Goal: Task Accomplishment & Management: Manage account settings

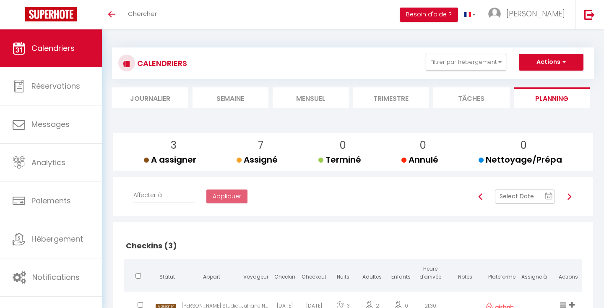
click at [308, 101] on li "Mensuel" at bounding box center [311, 97] width 76 height 21
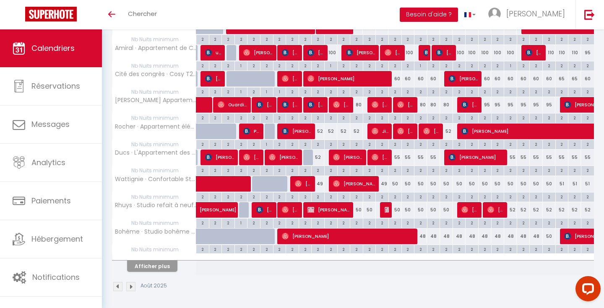
click at [164, 265] on button "Afficher plus" at bounding box center [152, 265] width 50 height 11
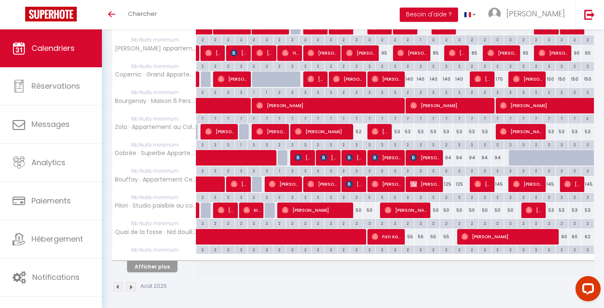
click at [164, 265] on button "Afficher plus" at bounding box center [152, 266] width 50 height 11
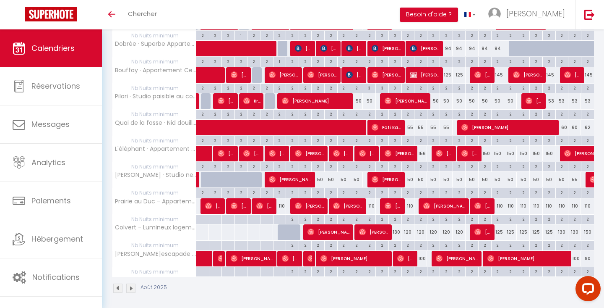
scroll to position [552, 0]
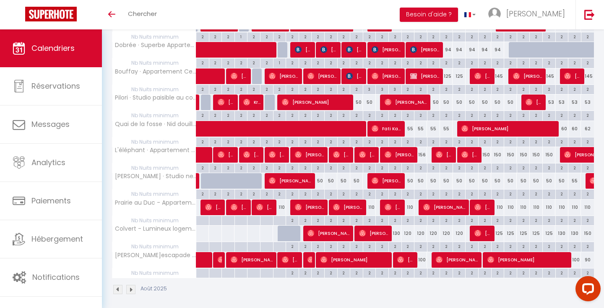
click at [321, 176] on div "50" at bounding box center [318, 181] width 13 height 16
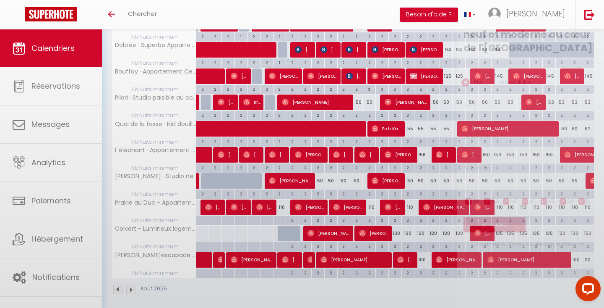
type input "50"
type input "Dim 10 Août 2025"
type input "Lun 11 Août 2025"
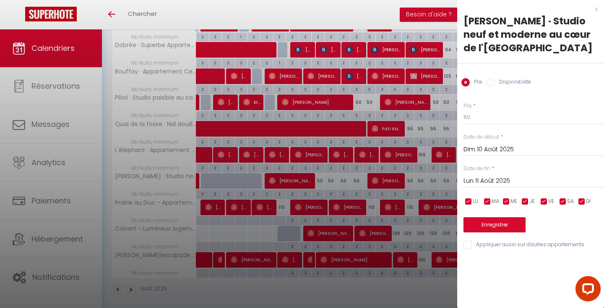
click at [596, 10] on div "x" at bounding box center [527, 9] width 141 height 10
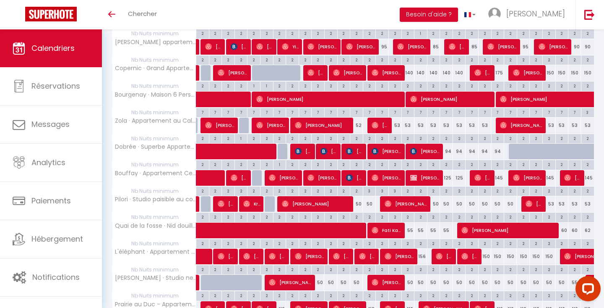
scroll to position [522, 0]
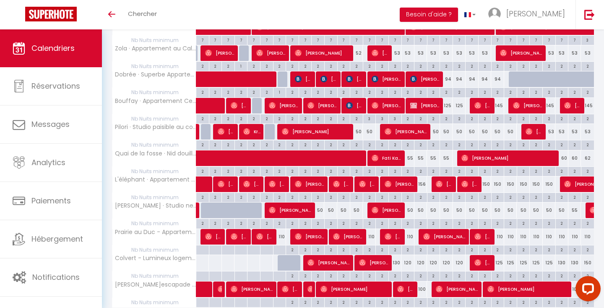
click at [292, 202] on span "[PERSON_NAME]" at bounding box center [290, 210] width 43 height 16
select select "OK"
select select "0"
select select "1"
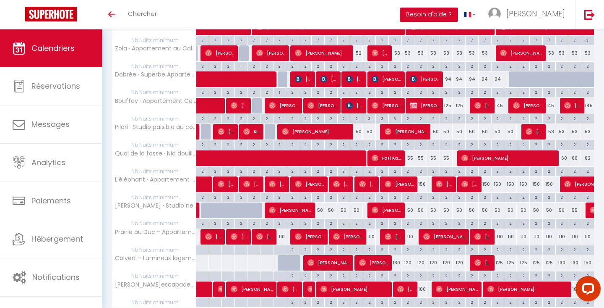
select select "1"
select select
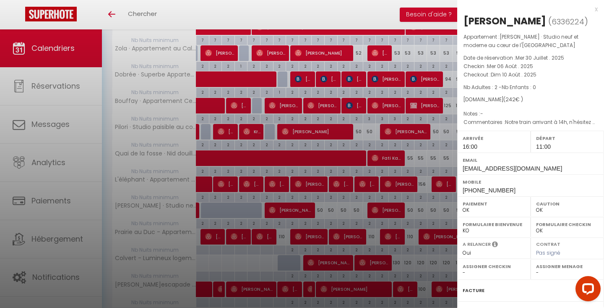
select select "28178"
click at [596, 10] on div "x" at bounding box center [527, 9] width 141 height 10
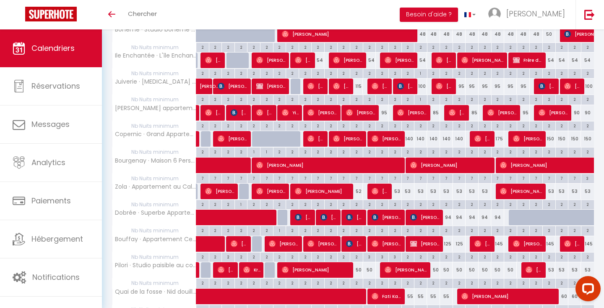
scroll to position [385, 0]
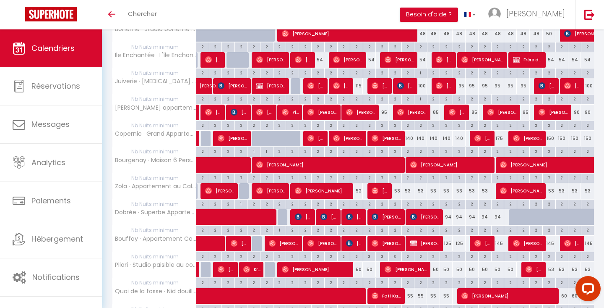
click at [281, 213] on span at bounding box center [263, 217] width 116 height 16
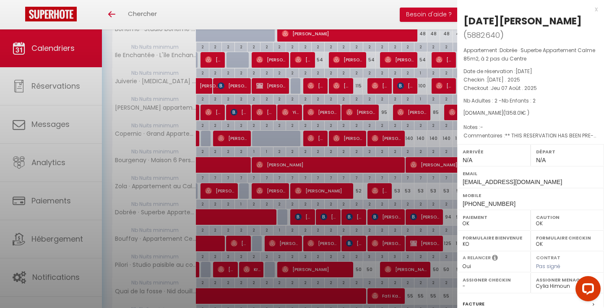
select select "KO"
select select "39656"
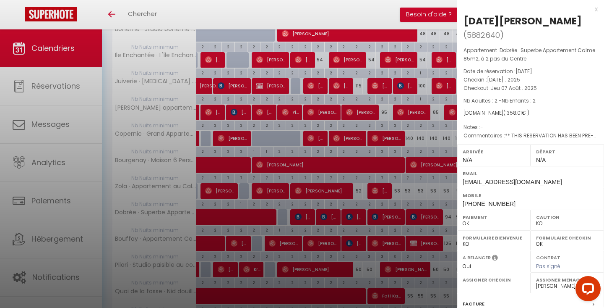
click at [596, 10] on div "x" at bounding box center [527, 9] width 141 height 10
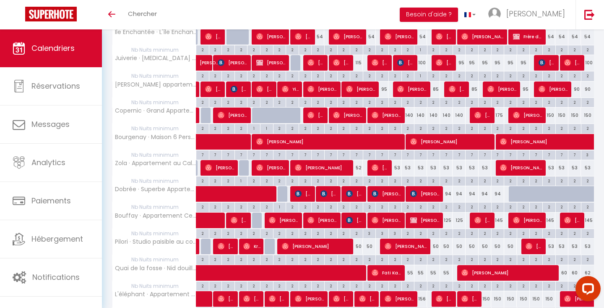
scroll to position [415, 0]
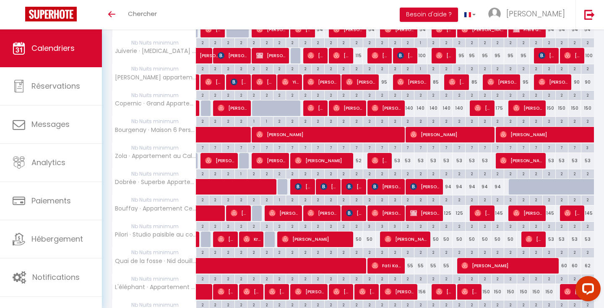
click at [325, 183] on img at bounding box center [324, 186] width 7 height 7
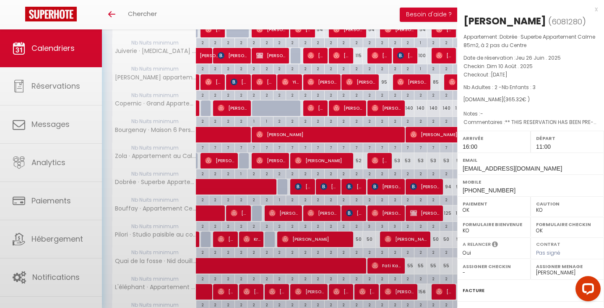
select select "1"
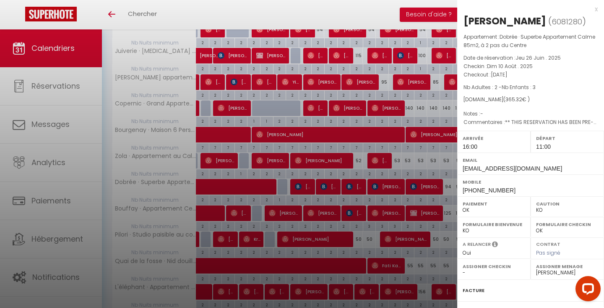
click at [595, 9] on div "x" at bounding box center [527, 9] width 141 height 10
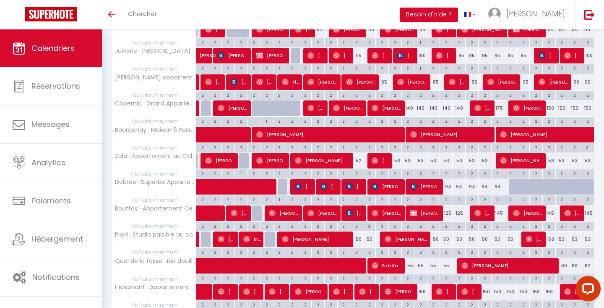
click at [300, 184] on img at bounding box center [298, 186] width 7 height 7
select select "28178"
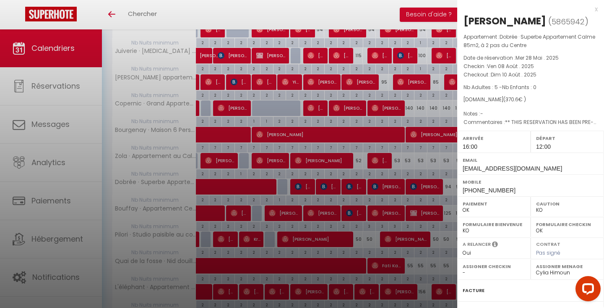
click at [597, 9] on div "x" at bounding box center [527, 9] width 141 height 10
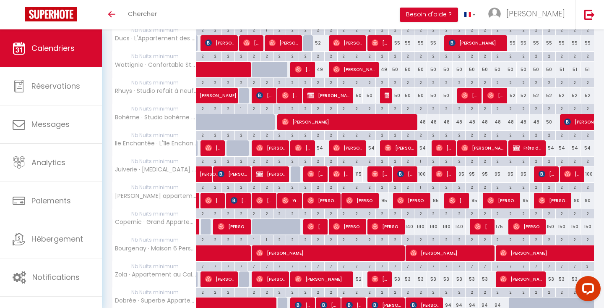
scroll to position [301, 0]
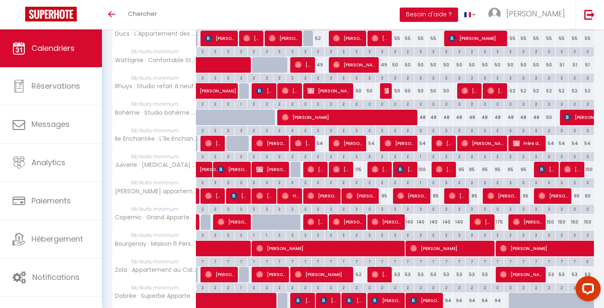
click at [276, 143] on span "[PERSON_NAME]" at bounding box center [271, 143] width 30 height 16
select select "OK"
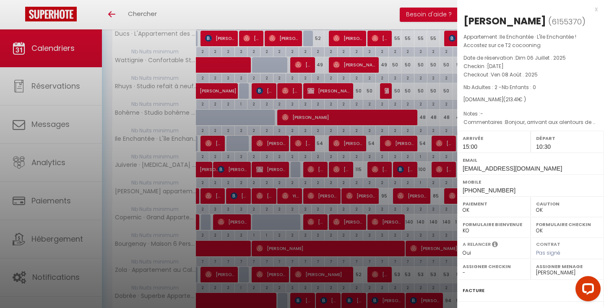
click at [297, 142] on div at bounding box center [302, 154] width 604 height 308
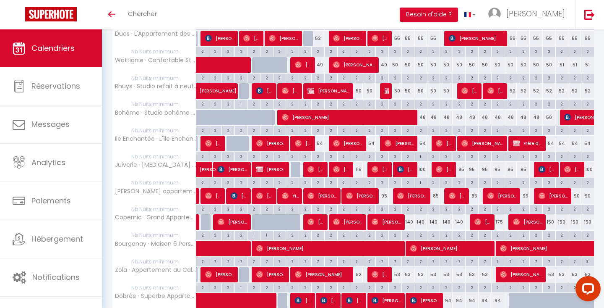
click at [301, 142] on img at bounding box center [298, 143] width 7 height 7
select select "28647"
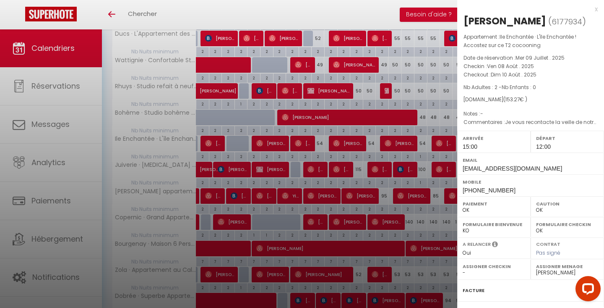
click at [597, 11] on div "x" at bounding box center [527, 9] width 141 height 10
